Goal: Task Accomplishment & Management: Manage account settings

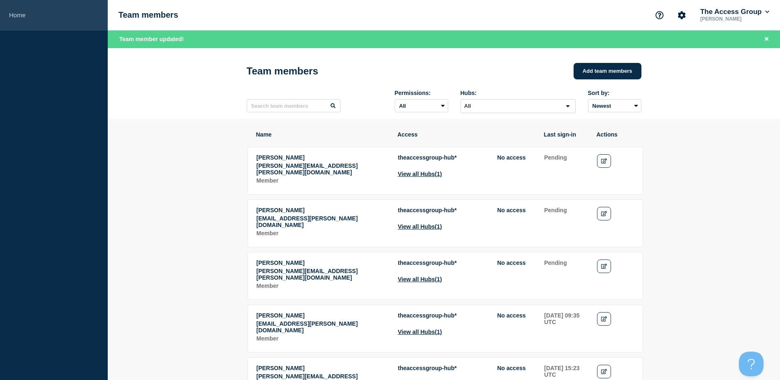
click at [18, 15] on link "Home" at bounding box center [54, 15] width 108 height 30
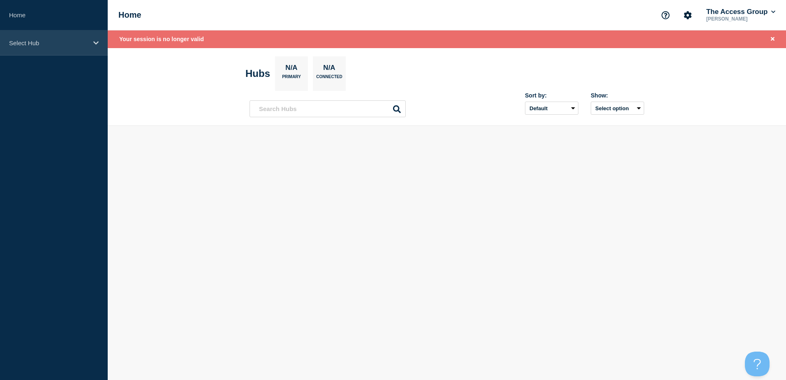
click at [37, 43] on p "Select Hub" at bounding box center [48, 42] width 79 height 7
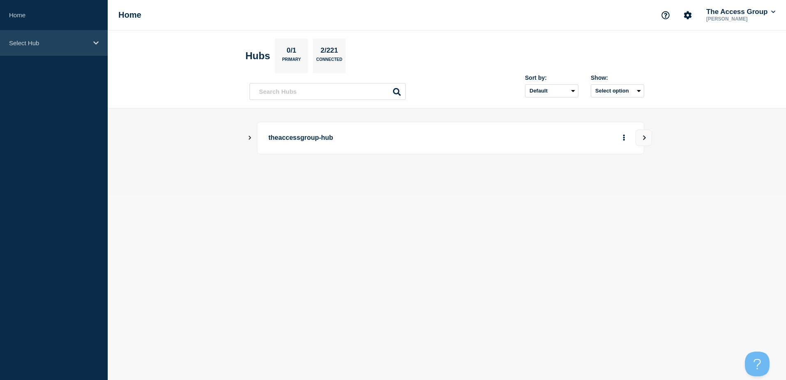
click at [47, 45] on p "Select Hub" at bounding box center [48, 42] width 79 height 7
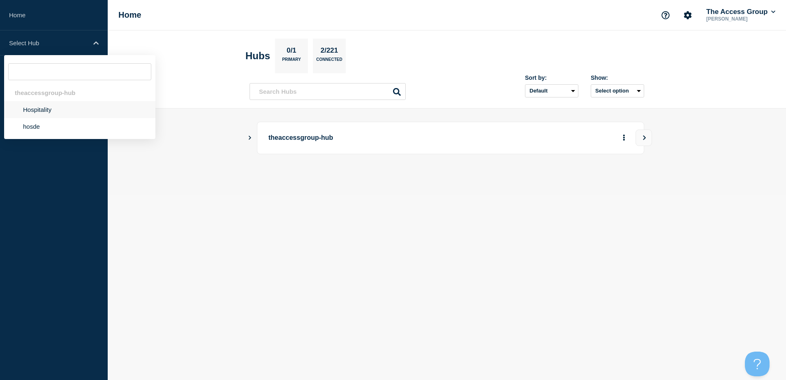
click at [43, 109] on li "Hospitality" at bounding box center [79, 109] width 151 height 17
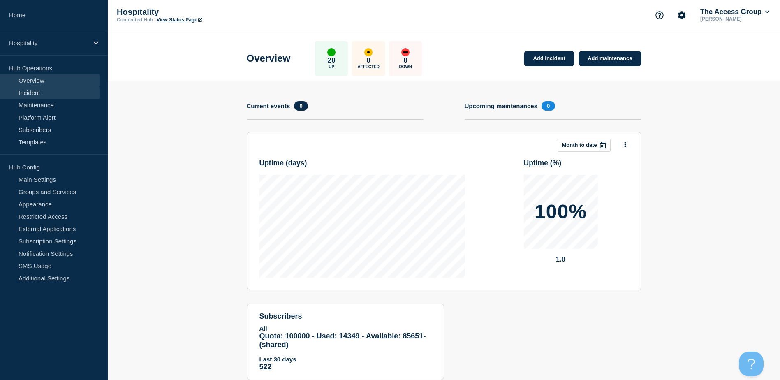
click at [50, 94] on link "Incident" at bounding box center [49, 92] width 99 height 12
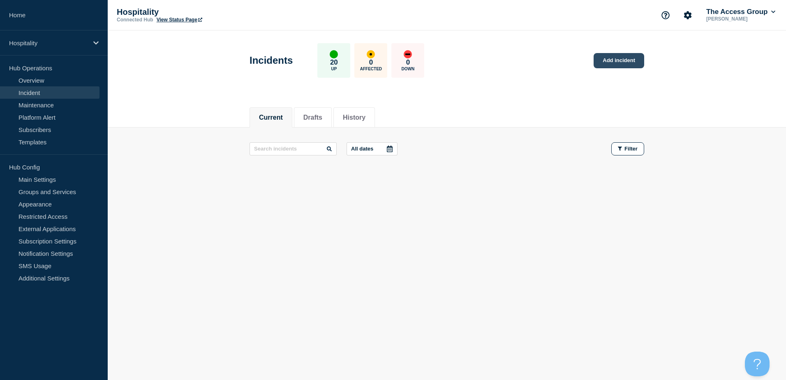
click at [608, 62] on link "Add incident" at bounding box center [619, 60] width 51 height 15
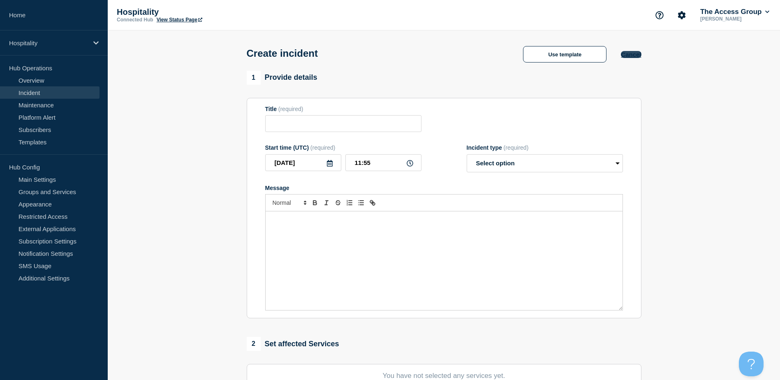
click at [633, 57] on button "Cancel" at bounding box center [631, 54] width 20 height 7
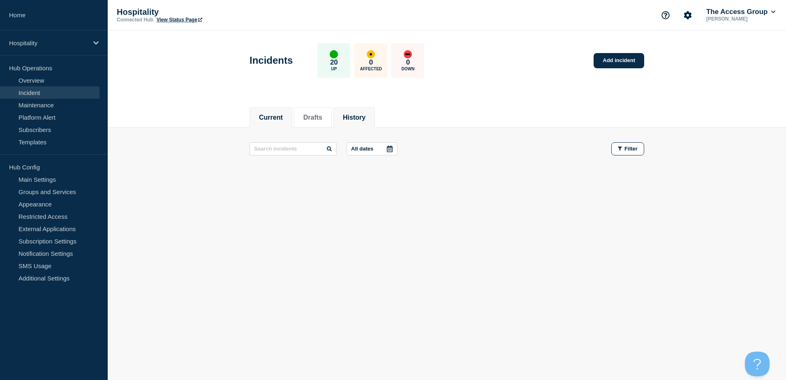
click at [374, 122] on li "History" at bounding box center [354, 117] width 42 height 20
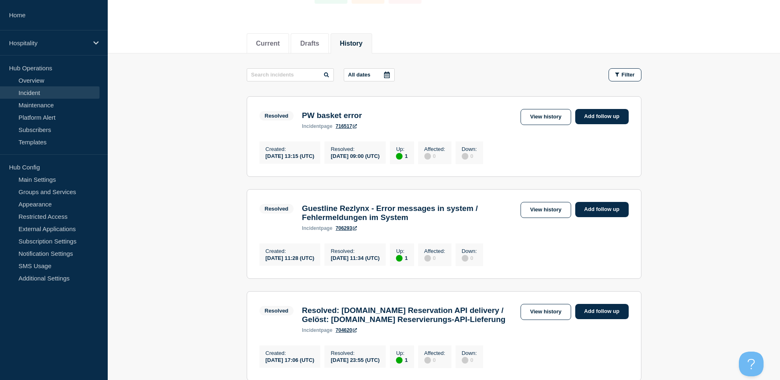
scroll to position [82, 0]
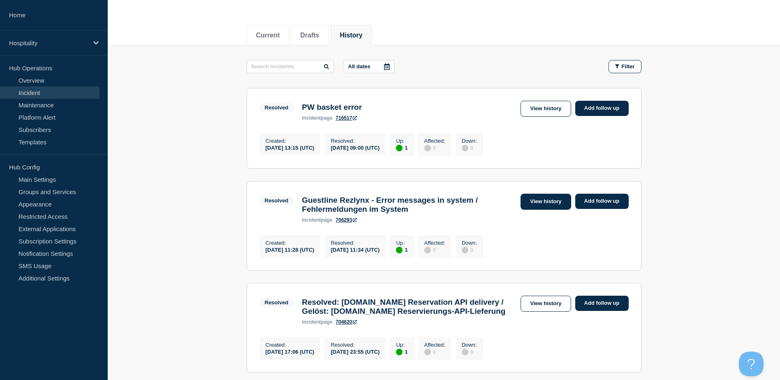
click at [543, 206] on link "View history" at bounding box center [545, 202] width 50 height 16
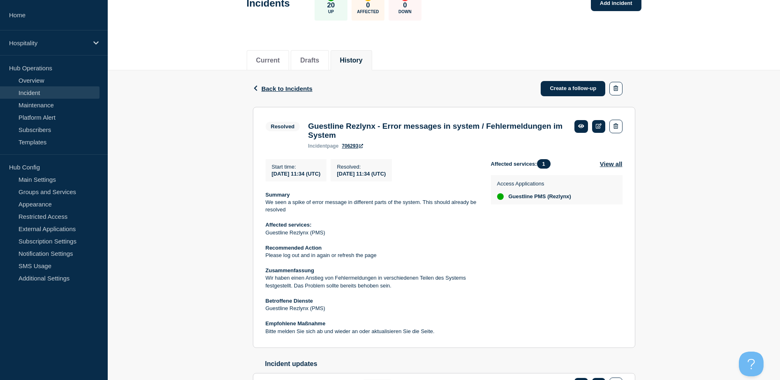
scroll to position [118, 0]
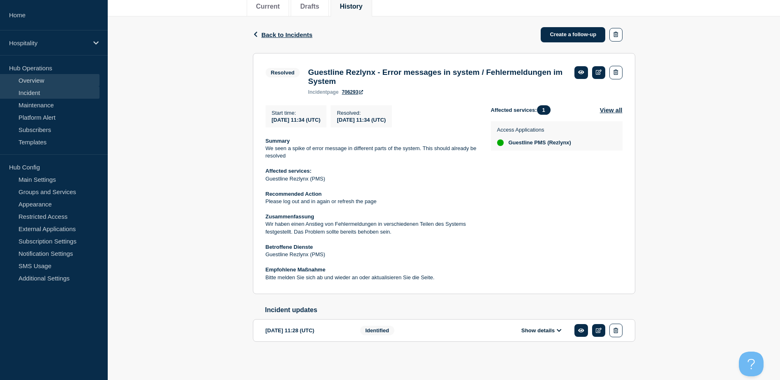
click at [31, 78] on link "Overview" at bounding box center [49, 80] width 99 height 12
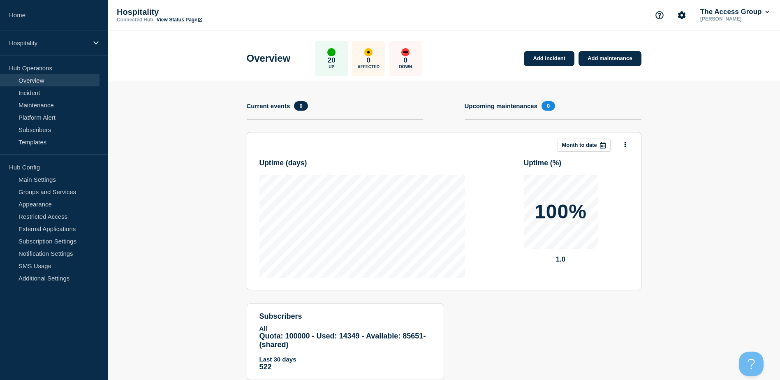
click at [596, 144] on div at bounding box center [602, 145] width 15 height 12
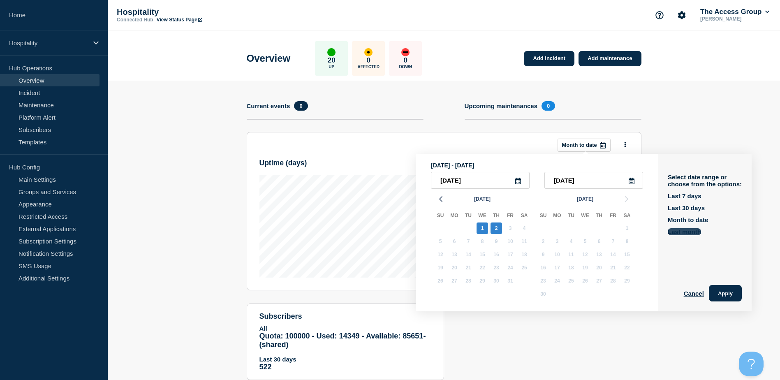
click at [701, 232] on button "Last month" at bounding box center [684, 231] width 33 height 7
type input "2025-09-01"
type input "2025-09-30"
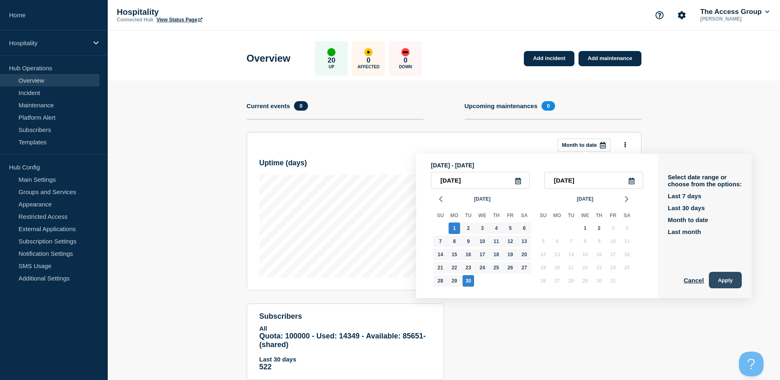
click at [729, 278] on button "Apply" at bounding box center [725, 280] width 33 height 16
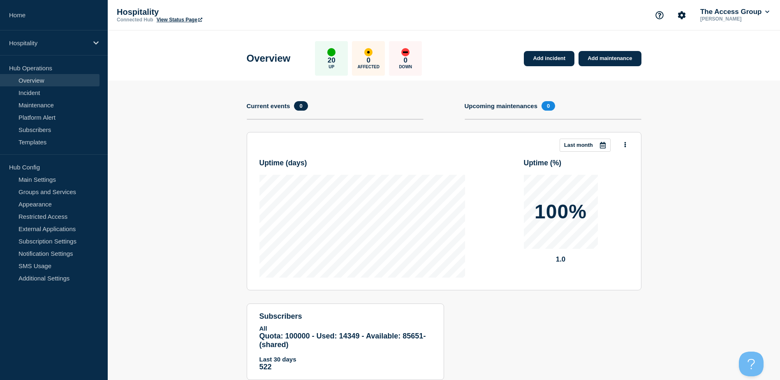
click at [593, 139] on button "Last month" at bounding box center [584, 145] width 51 height 13
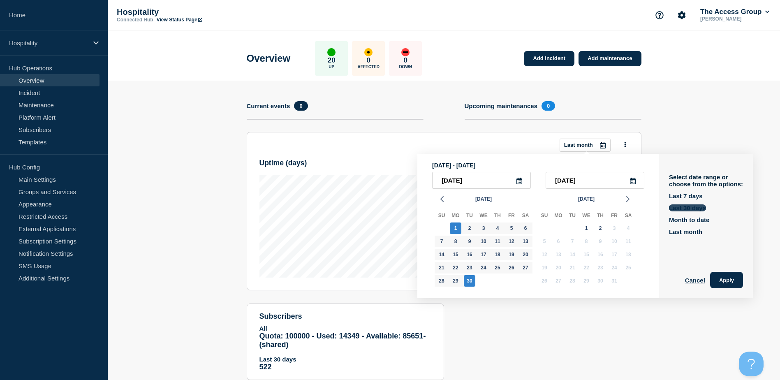
click at [695, 210] on button "Last 30 days" at bounding box center [687, 207] width 37 height 7
type input "2025-09-03"
type input "2025-10-02"
click at [723, 274] on button "Apply" at bounding box center [726, 280] width 33 height 16
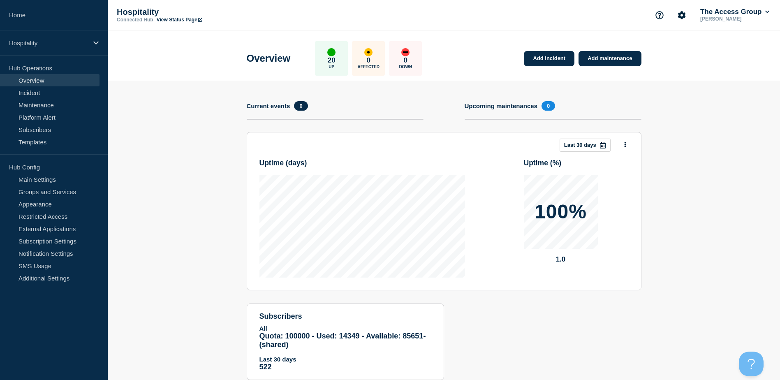
click at [598, 146] on div at bounding box center [602, 145] width 15 height 12
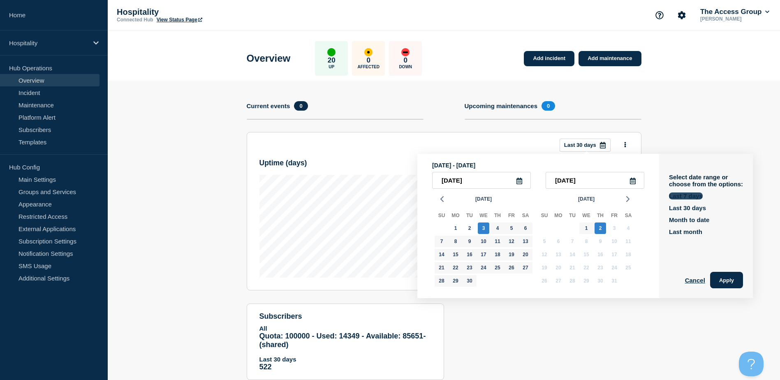
click at [684, 198] on button "Last 7 days" at bounding box center [686, 195] width 34 height 7
type input "2025-09-26"
click at [730, 282] on button "Apply" at bounding box center [726, 280] width 33 height 16
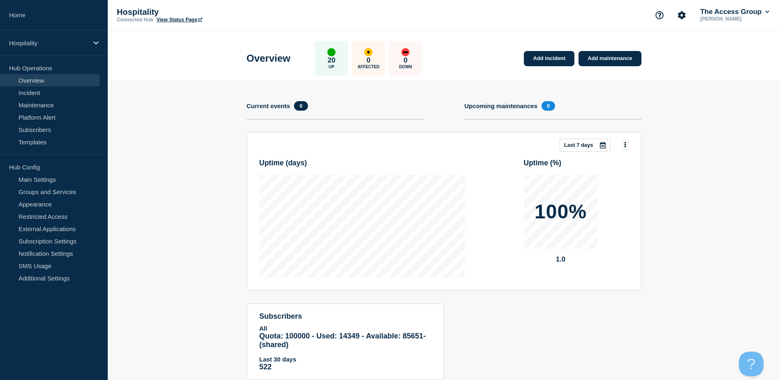
click at [623, 141] on button at bounding box center [625, 144] width 7 height 11
click at [620, 199] on button "Per service" at bounding box center [618, 198] width 36 height 8
click at [699, 165] on section "Add incident Add maintenance Current events 0 Upcoming maintenances 0 This mont…" at bounding box center [444, 237] width 672 height 312
click at [600, 62] on link "Add maintenance" at bounding box center [609, 58] width 62 height 15
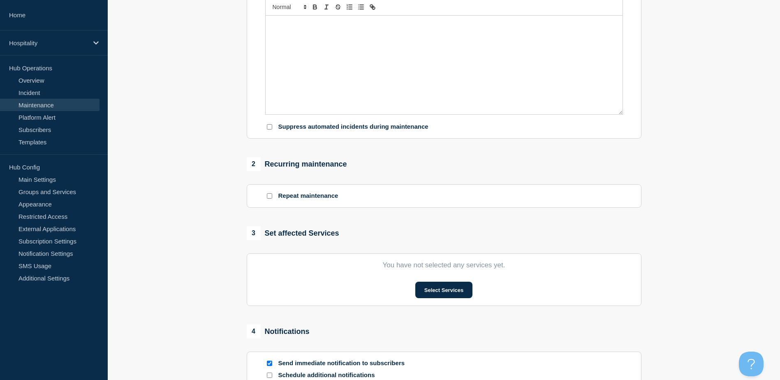
scroll to position [247, 0]
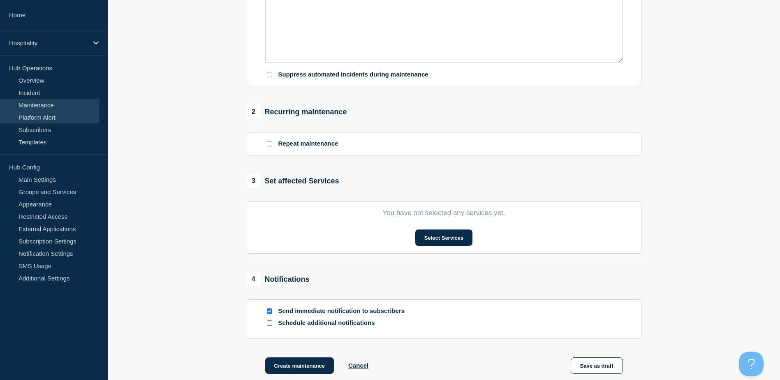
click at [54, 120] on link "Platform Alert" at bounding box center [49, 117] width 99 height 12
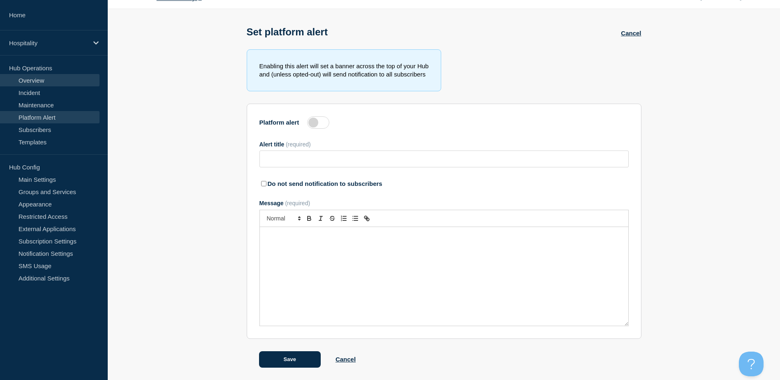
click at [31, 85] on link "Overview" at bounding box center [49, 80] width 99 height 12
